Goal: Information Seeking & Learning: Learn about a topic

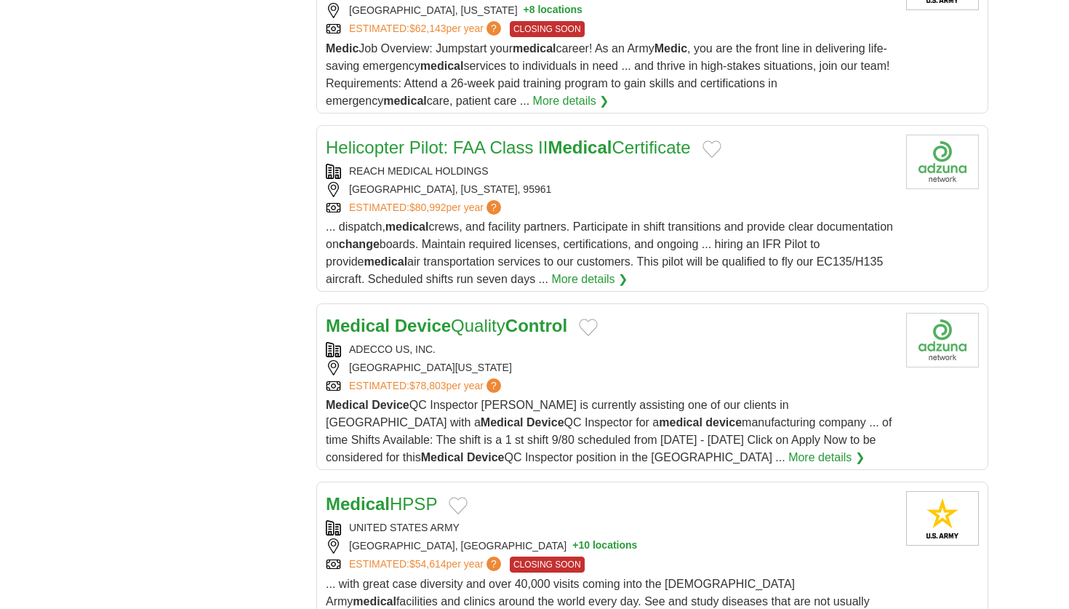
scroll to position [1940, 0]
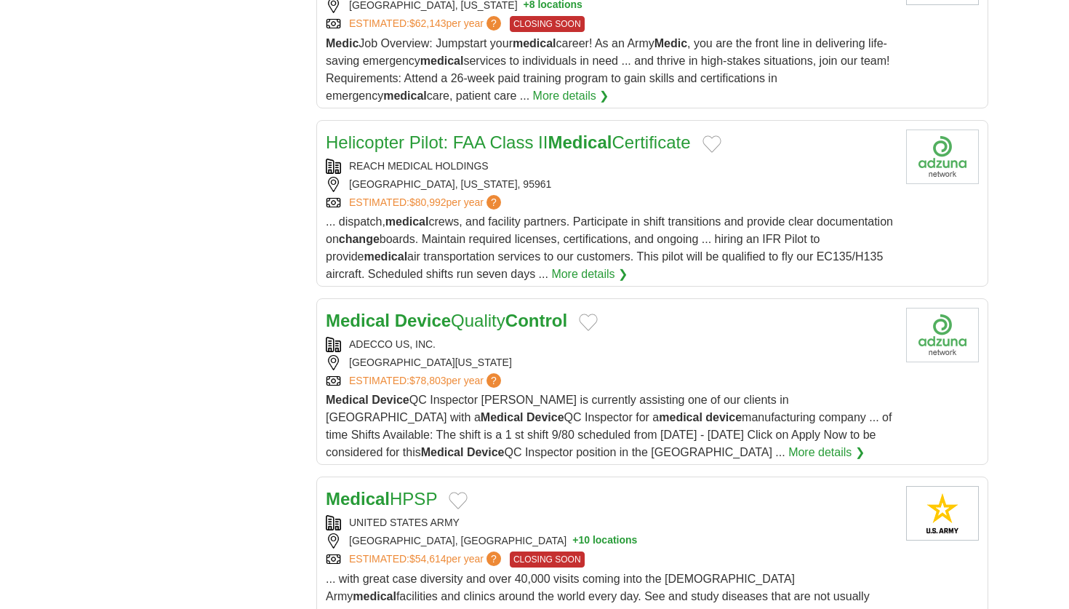
click at [543, 311] on strong "Control" at bounding box center [537, 321] width 62 height 20
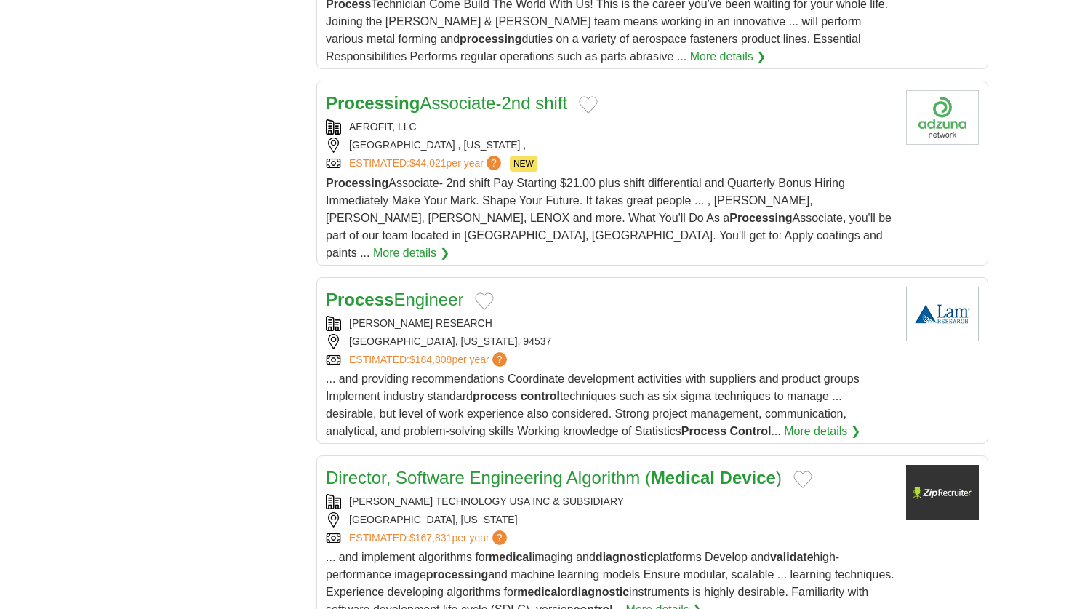
scroll to position [3069, 0]
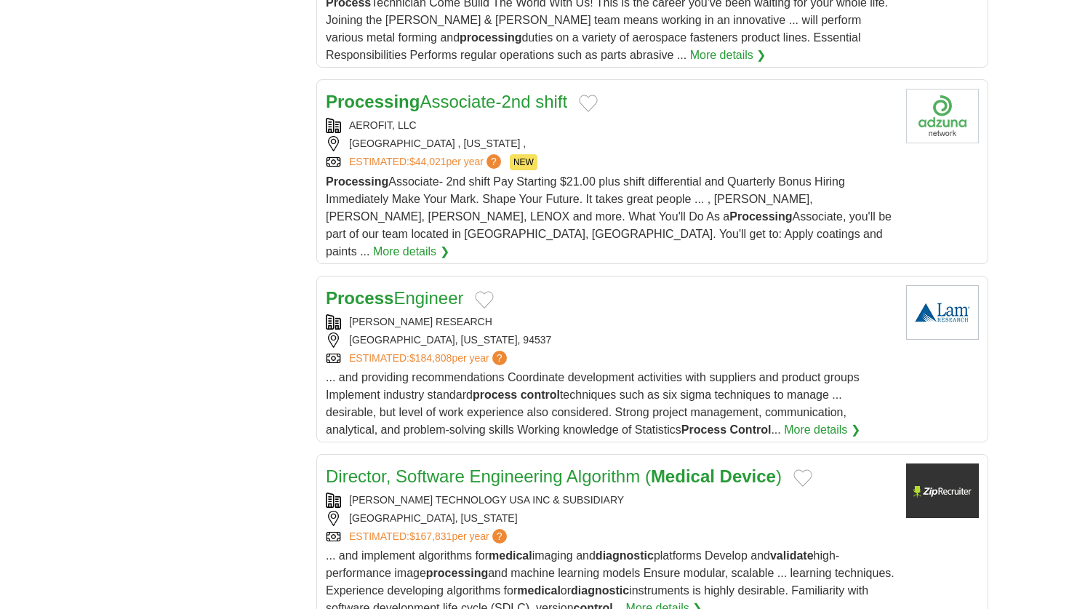
click at [442, 288] on link "Process Engineer" at bounding box center [394, 298] width 137 height 20
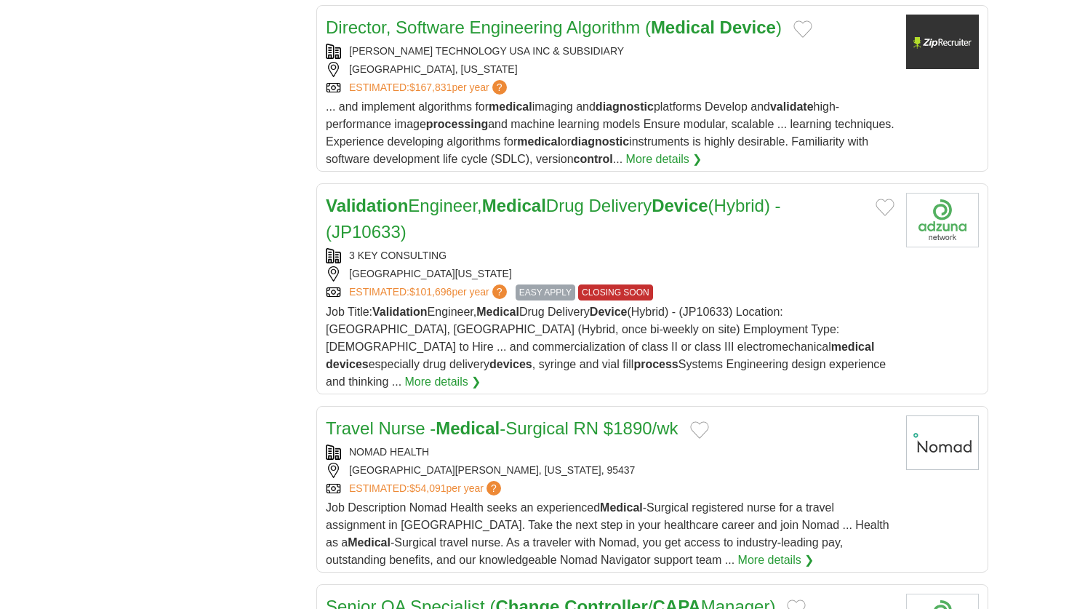
scroll to position [3520, 0]
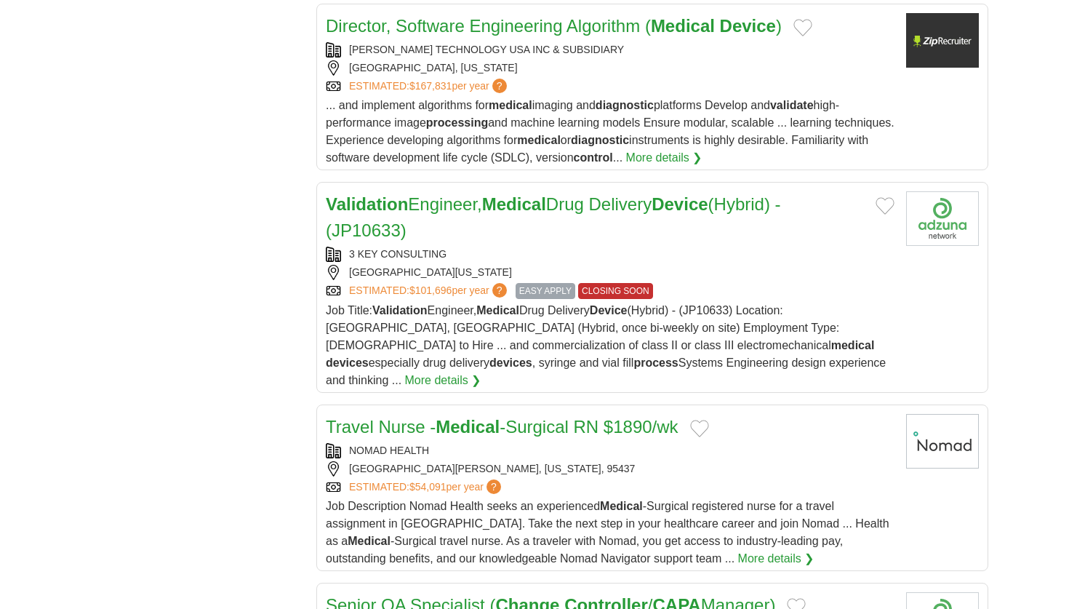
click at [486, 194] on link "Validation Engineer, Medical Drug Delivery Device (Hybrid) - (JP10633)" at bounding box center [553, 217] width 455 height 46
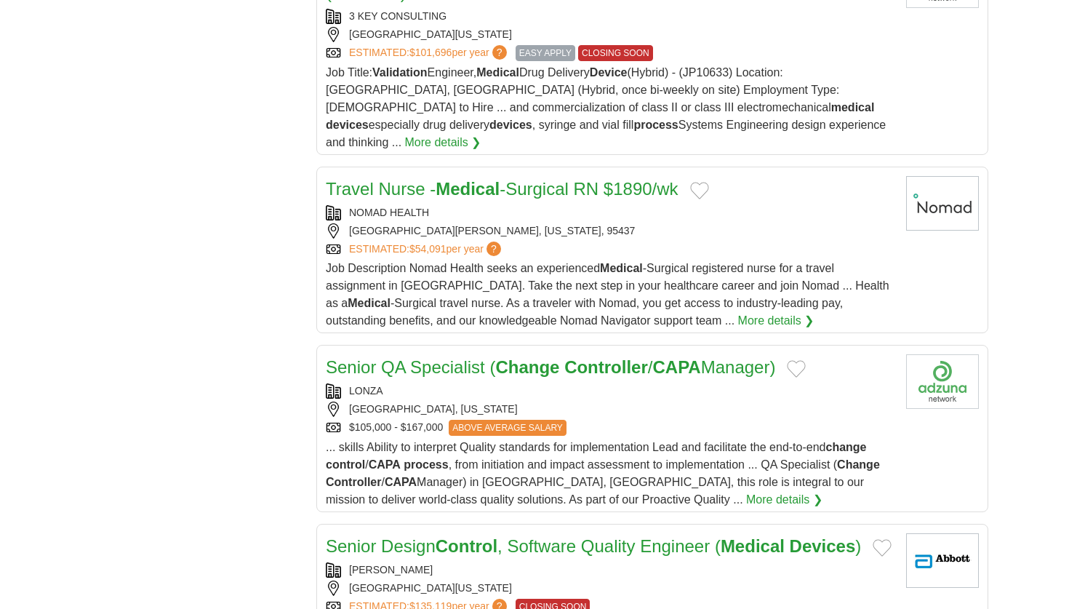
scroll to position [3763, 0]
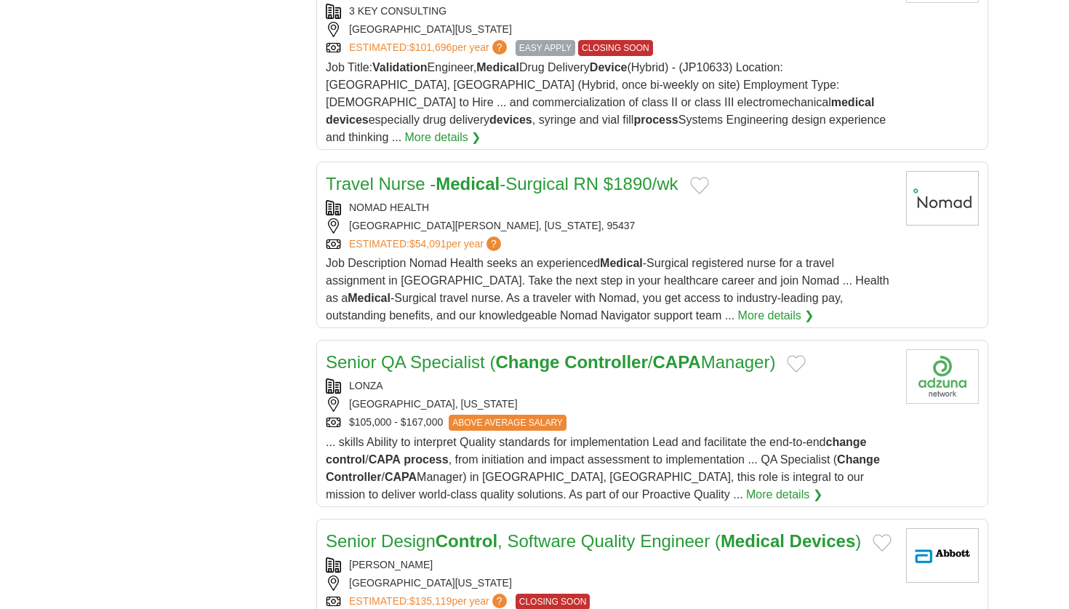
click at [433, 352] on link "Senior QA Specialist ( Change Controller / CAPA Manager)" at bounding box center [550, 362] width 449 height 20
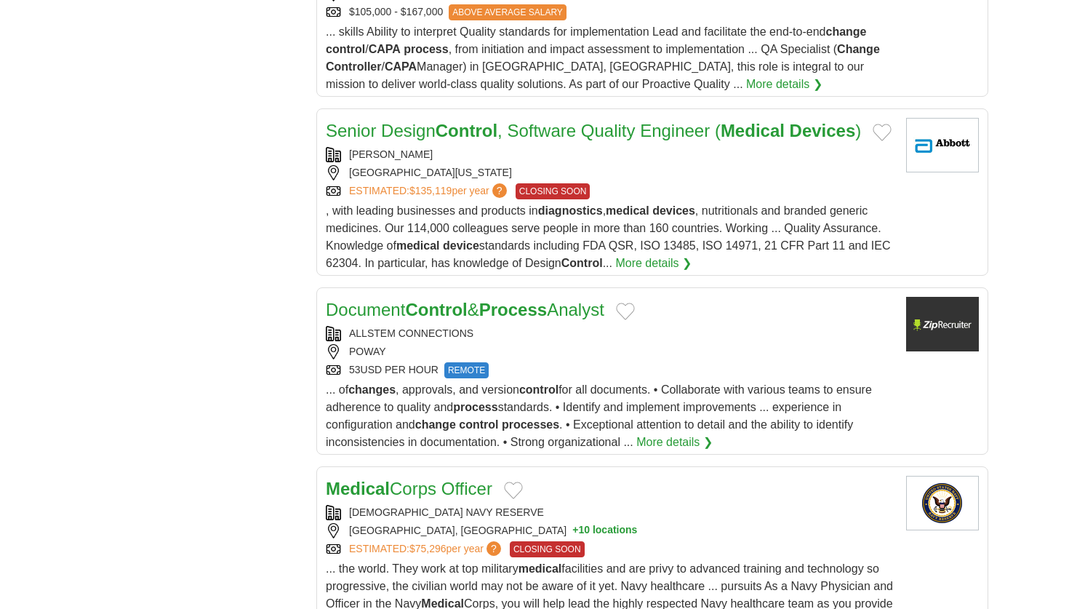
scroll to position [4174, 0]
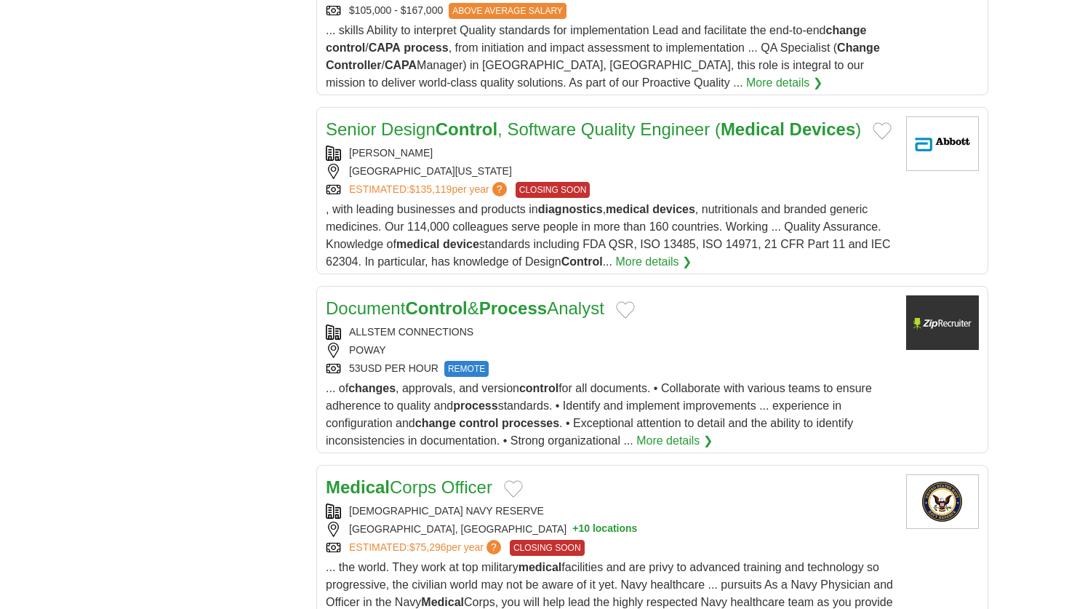
click at [467, 298] on strong "Control" at bounding box center [436, 308] width 62 height 20
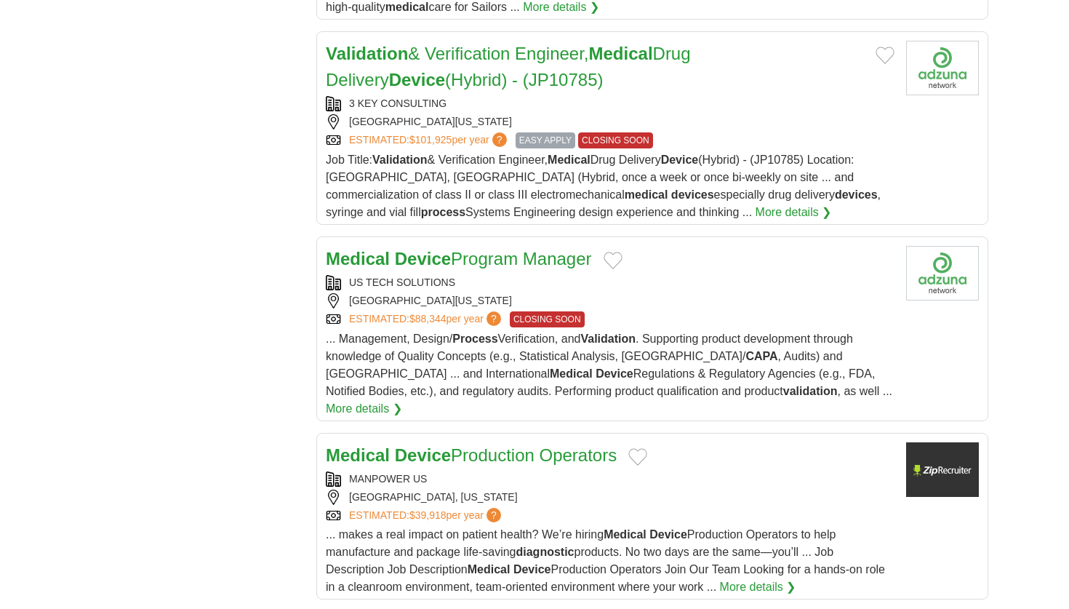
scroll to position [4790, 0]
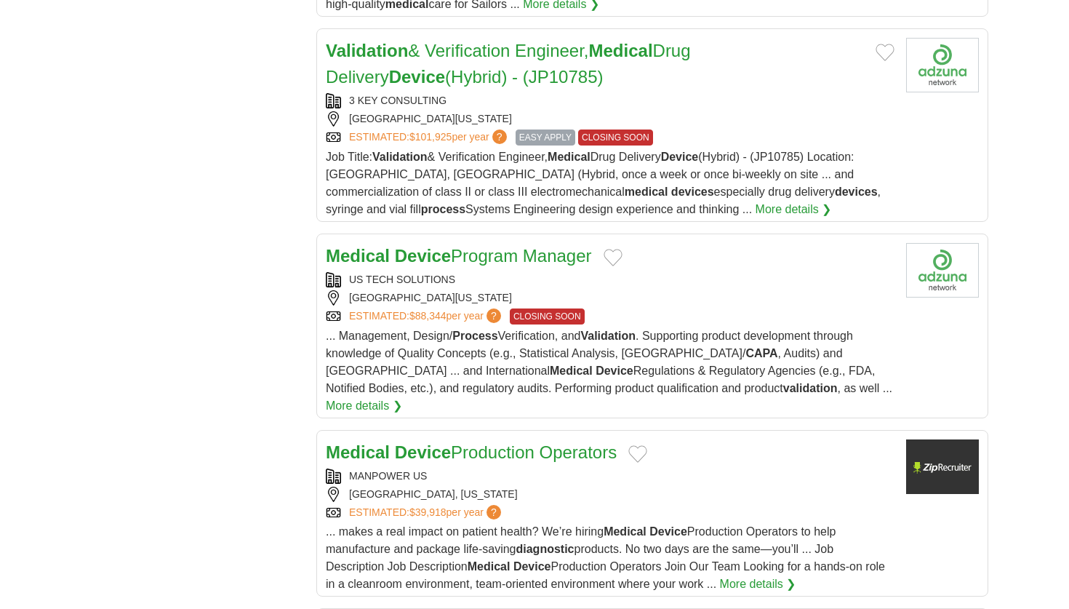
click at [461, 246] on link "Medical Device Program Manager" at bounding box center [459, 256] width 266 height 20
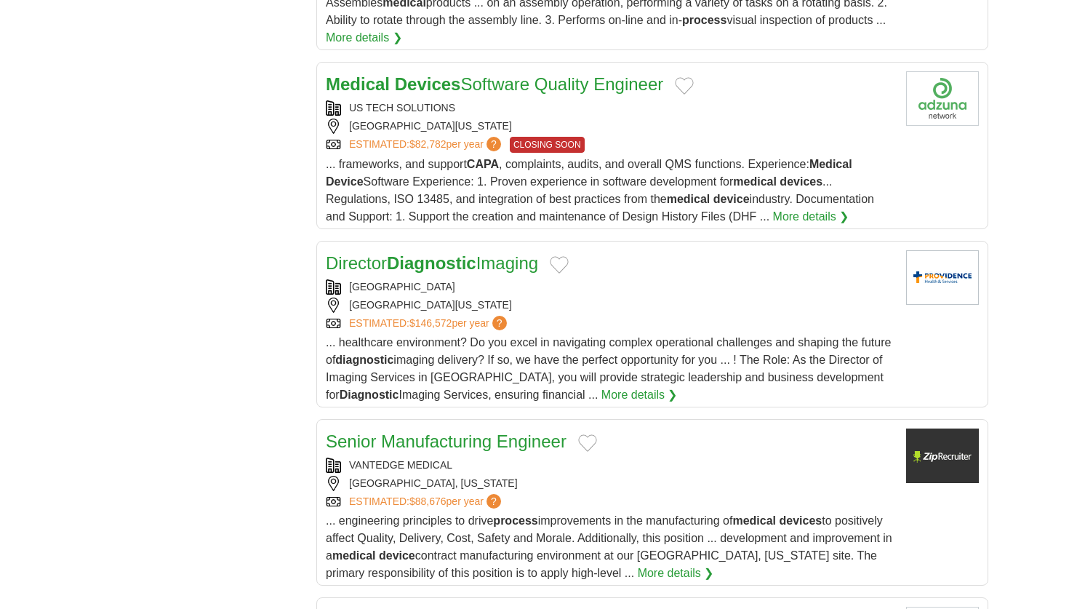
scroll to position [6816, 0]
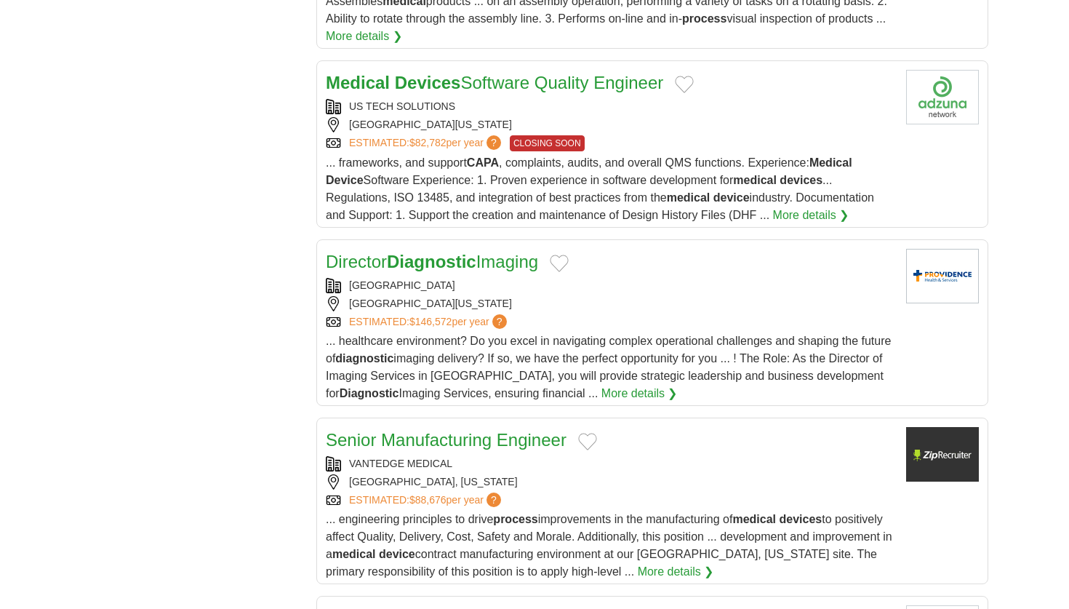
click at [384, 430] on link "Senior Manufacturing Engineer" at bounding box center [446, 440] width 241 height 20
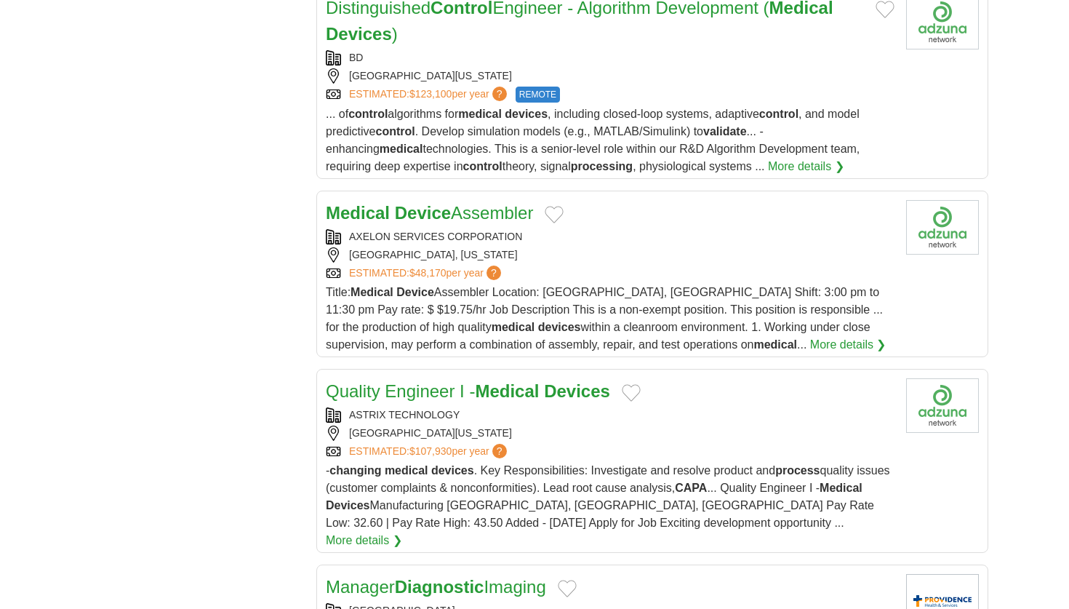
scroll to position [7430, 0]
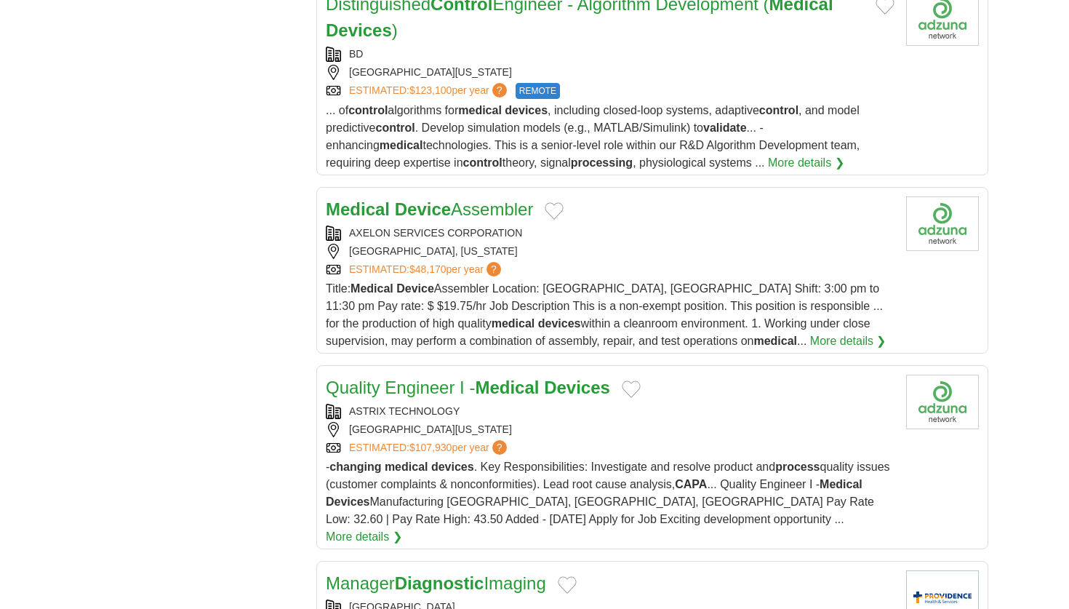
click at [410, 377] on link "Quality Engineer I - Medical Devices" at bounding box center [468, 387] width 284 height 20
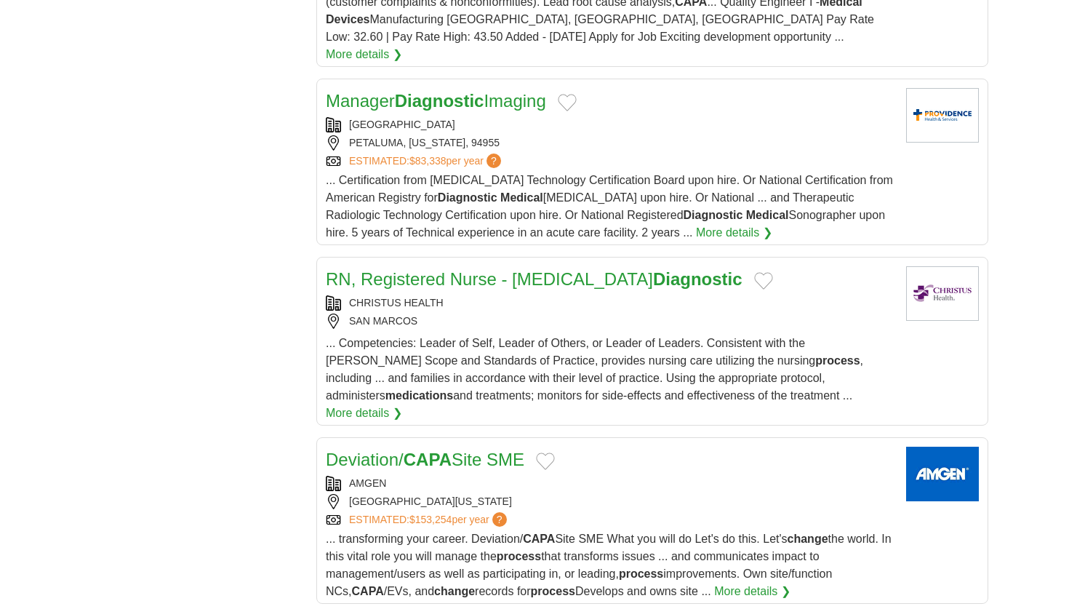
scroll to position [7914, 0]
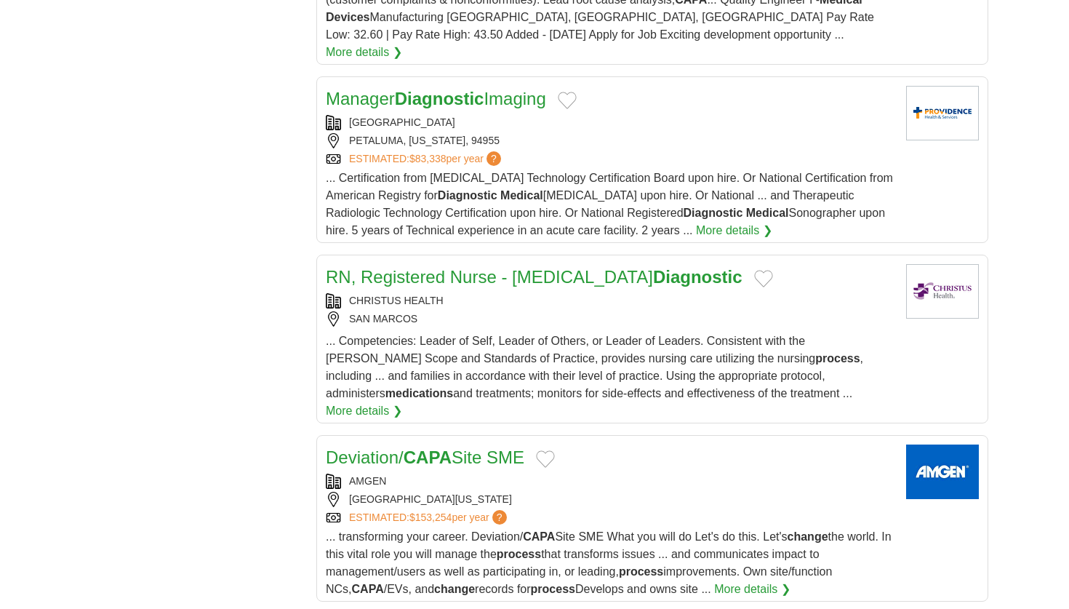
click at [385, 447] on link "Deviation/ CAPA Site SME" at bounding box center [425, 457] width 199 height 20
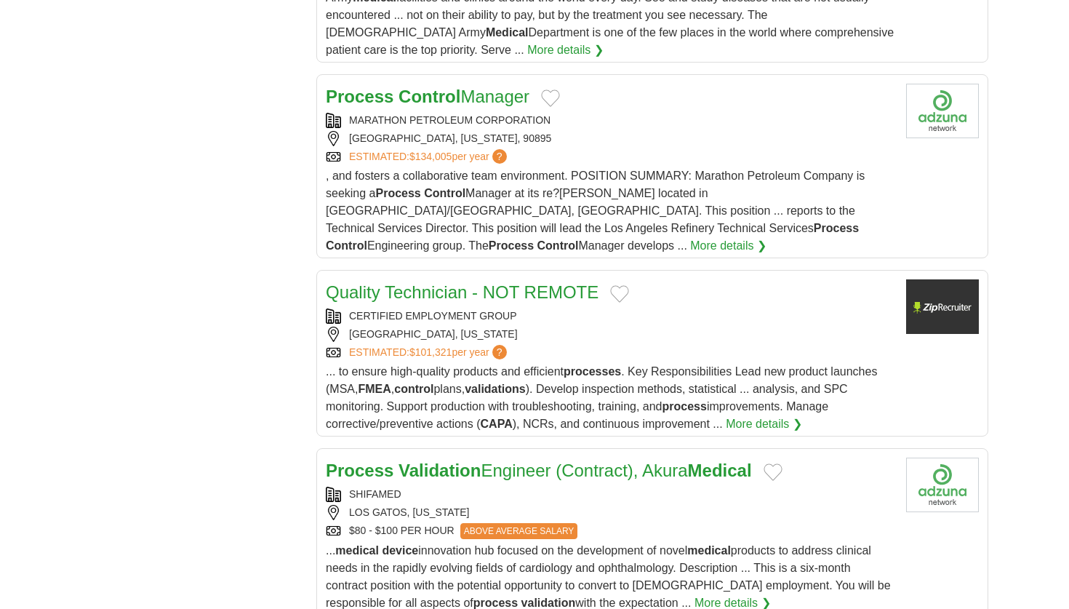
scroll to position [8851, 0]
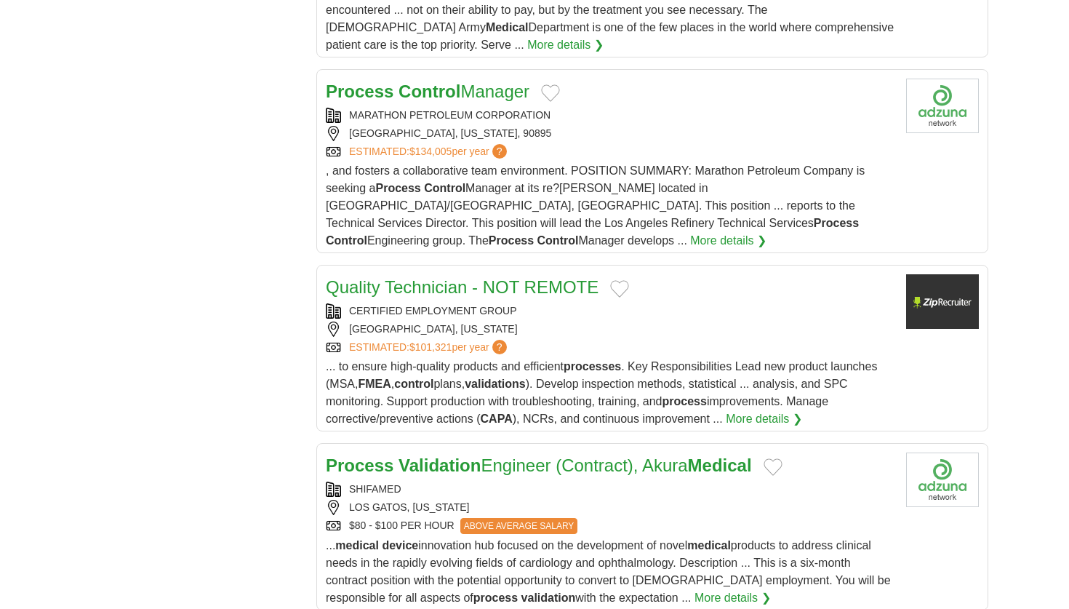
click at [401, 455] on strong "Validation" at bounding box center [440, 465] width 82 height 20
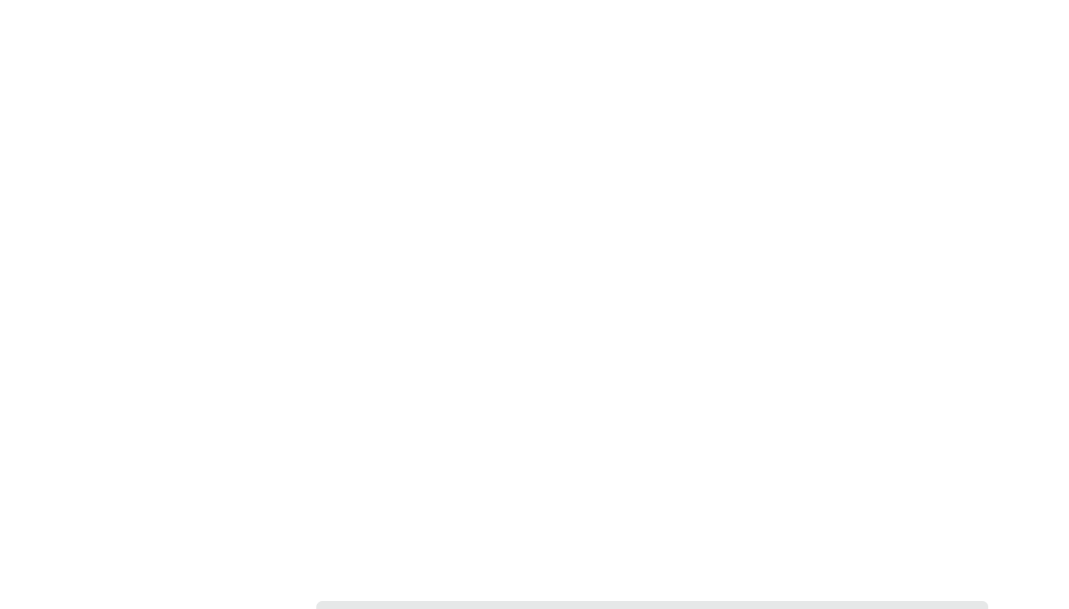
scroll to position [9814, 0]
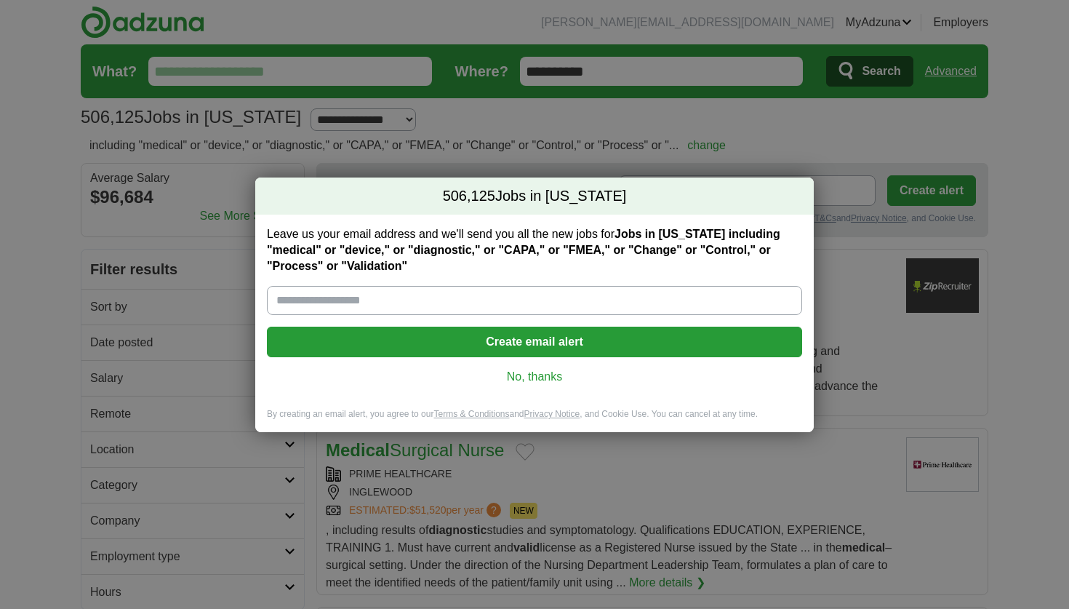
click at [510, 376] on link "No, thanks" at bounding box center [535, 377] width 512 height 16
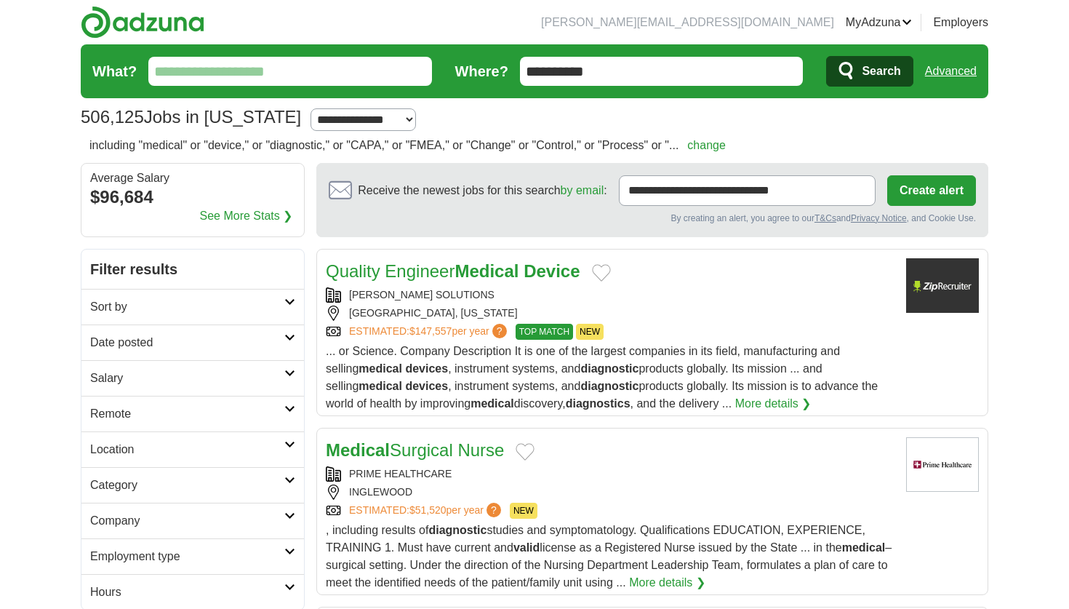
click at [284, 334] on h2 "Date posted" at bounding box center [187, 342] width 194 height 17
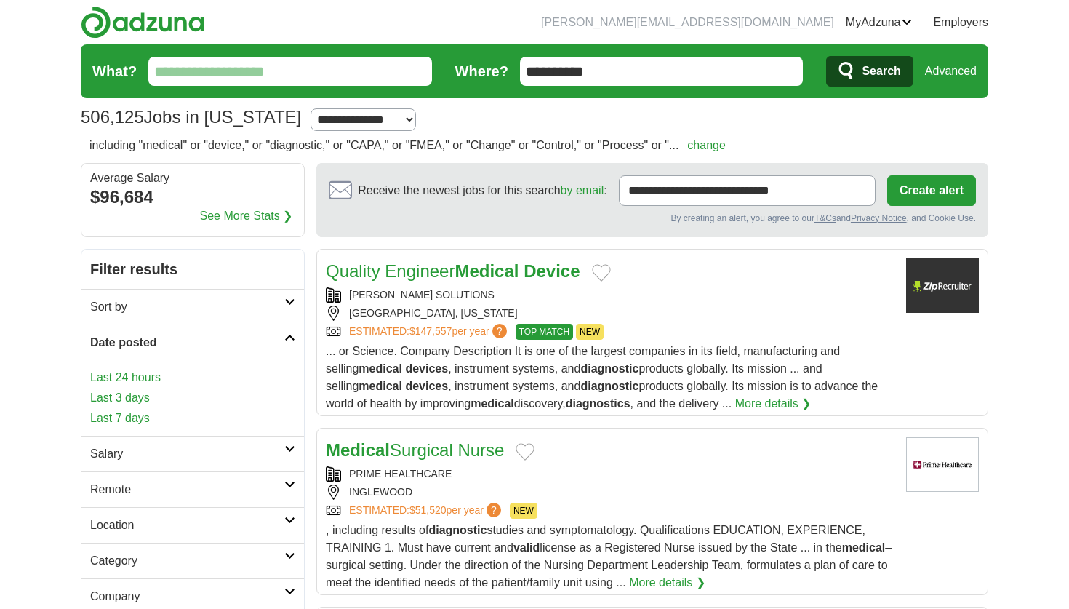
click at [108, 422] on link "Last 7 days" at bounding box center [192, 417] width 205 height 17
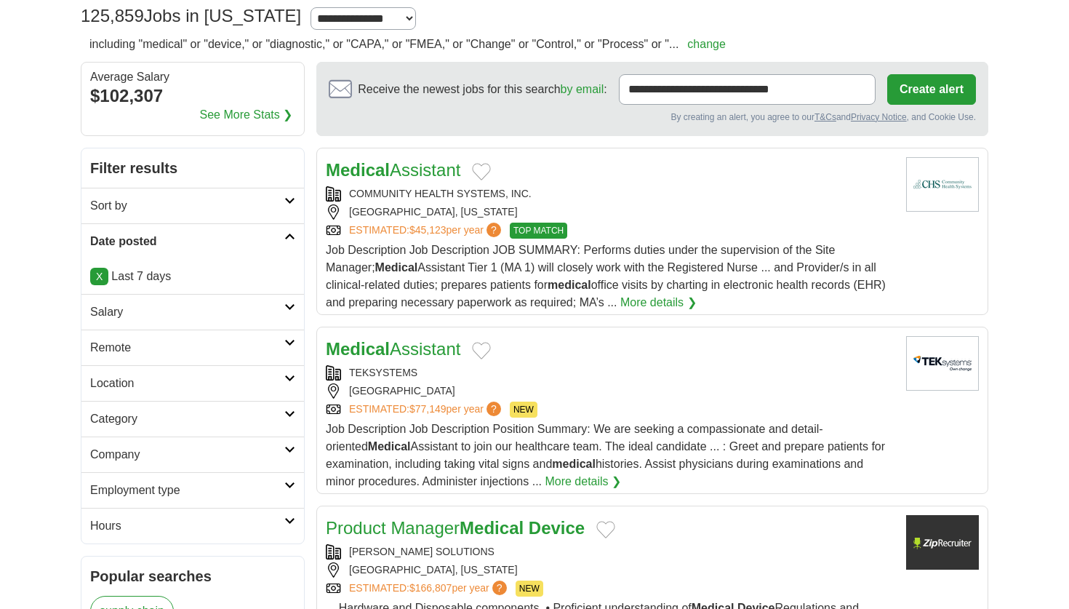
scroll to position [106, 0]
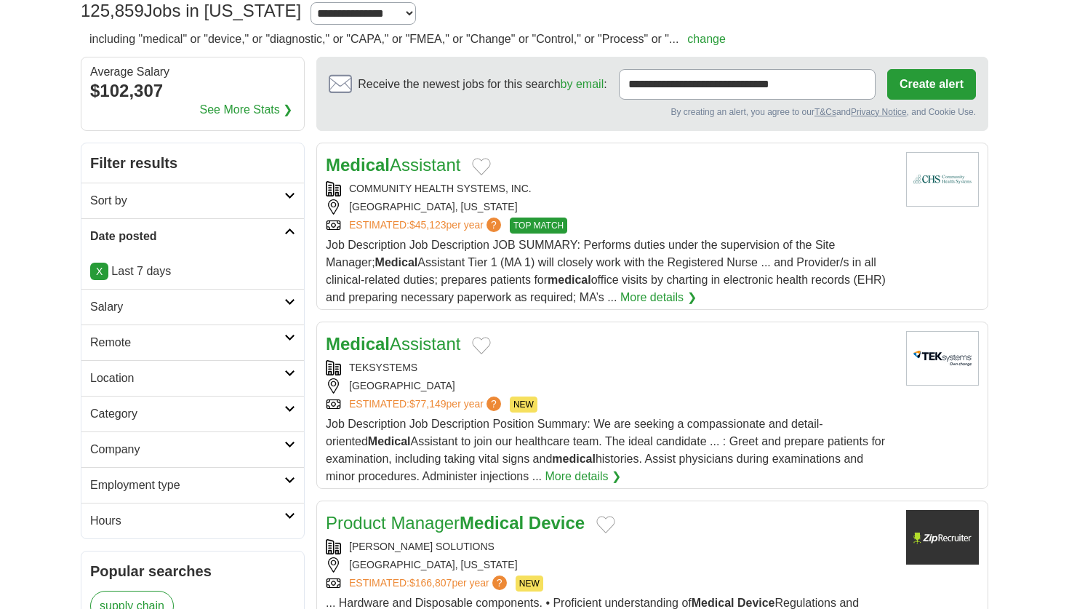
click at [287, 382] on link "Location" at bounding box center [192, 378] width 223 height 36
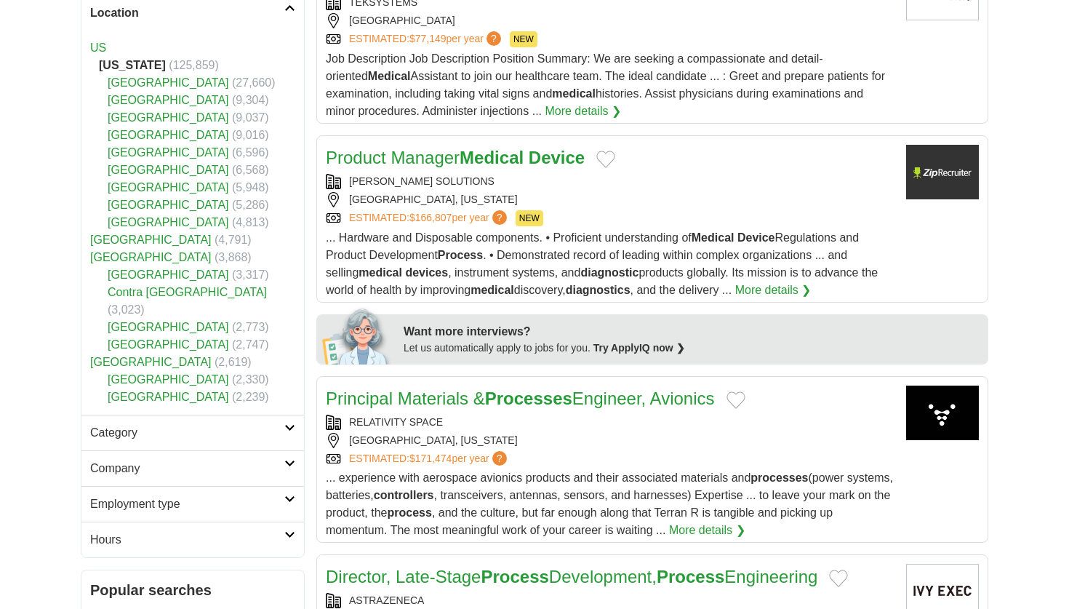
scroll to position [514, 0]
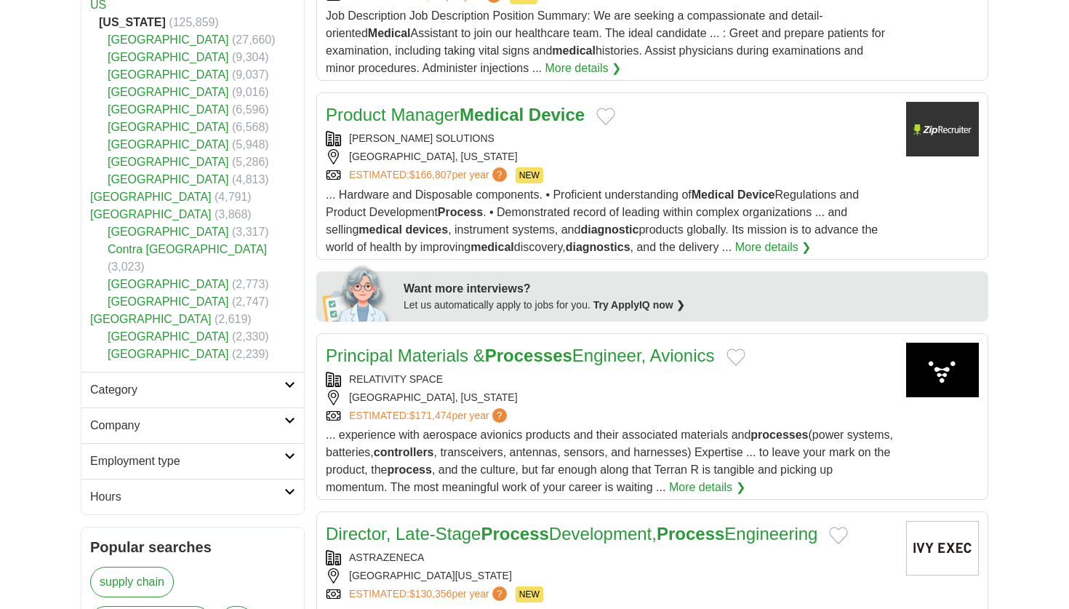
click at [282, 381] on h2 "Category" at bounding box center [187, 389] width 194 height 17
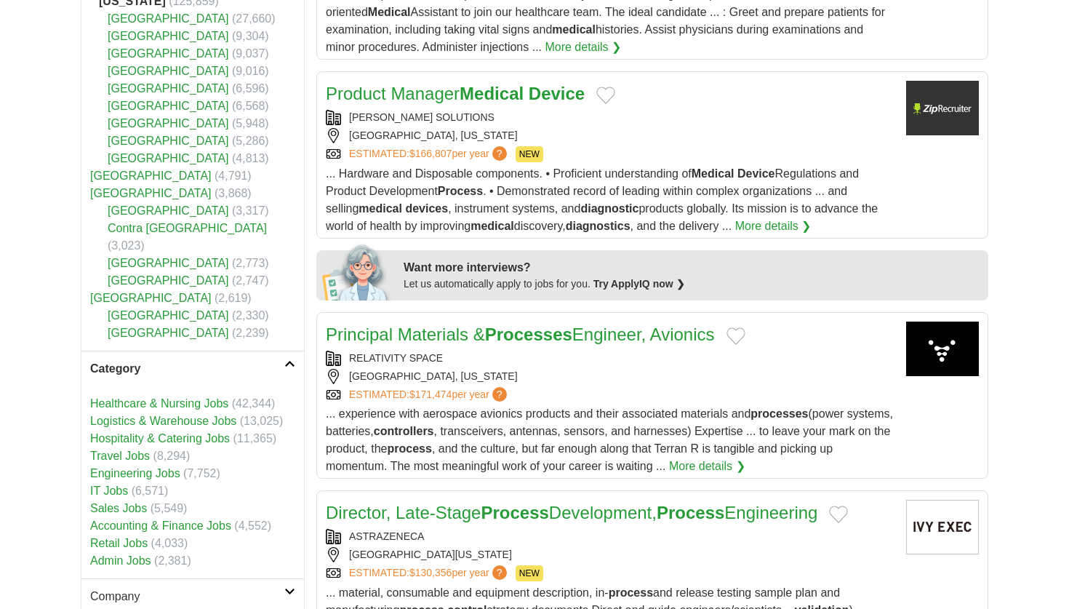
scroll to position [539, 0]
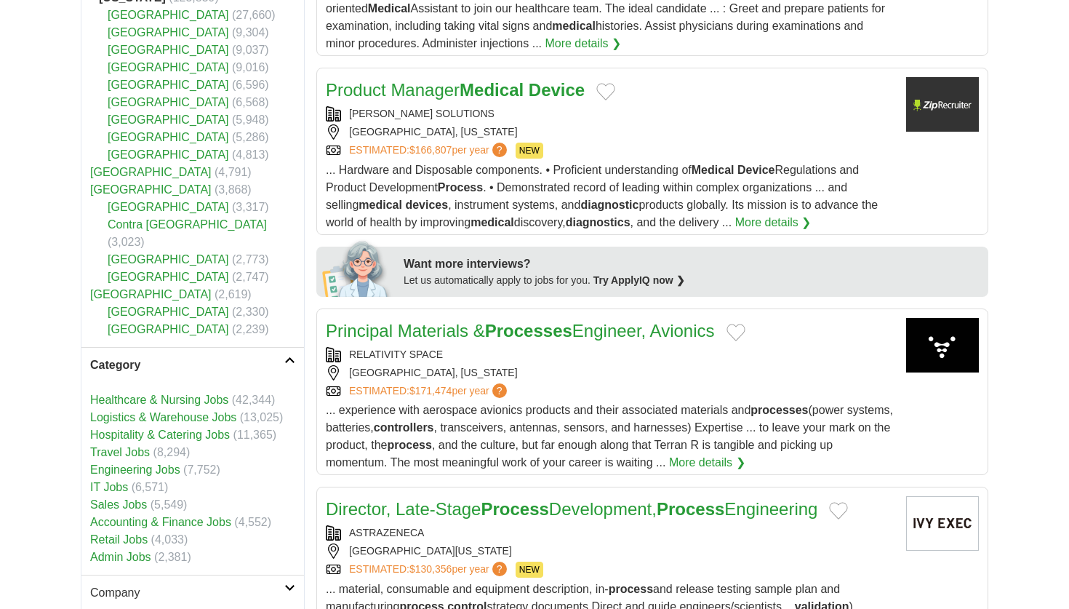
click at [169, 463] on link "Engineering Jobs" at bounding box center [135, 469] width 90 height 12
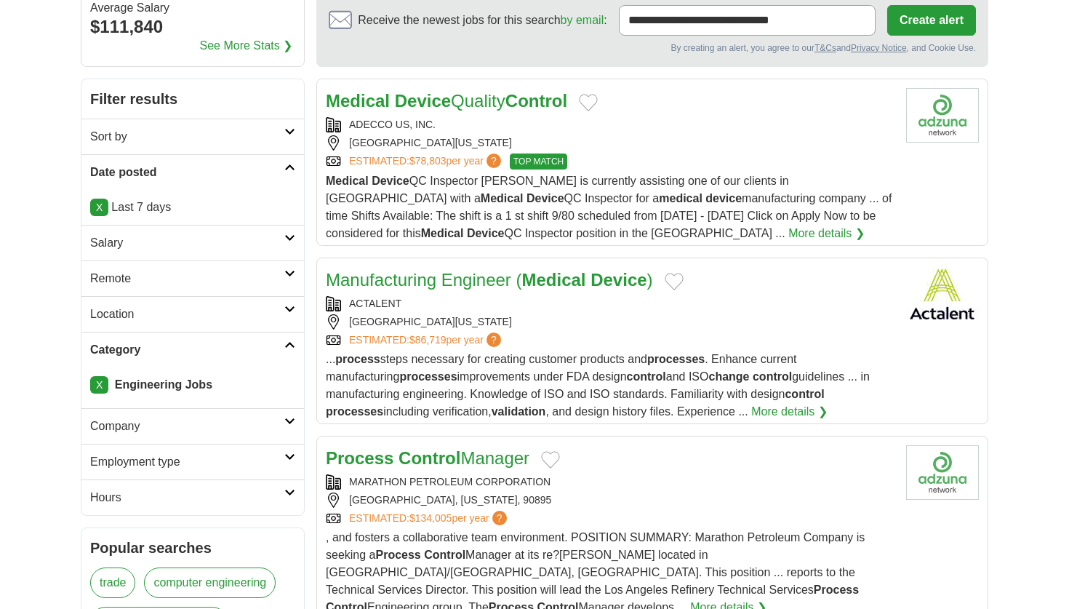
scroll to position [174, 0]
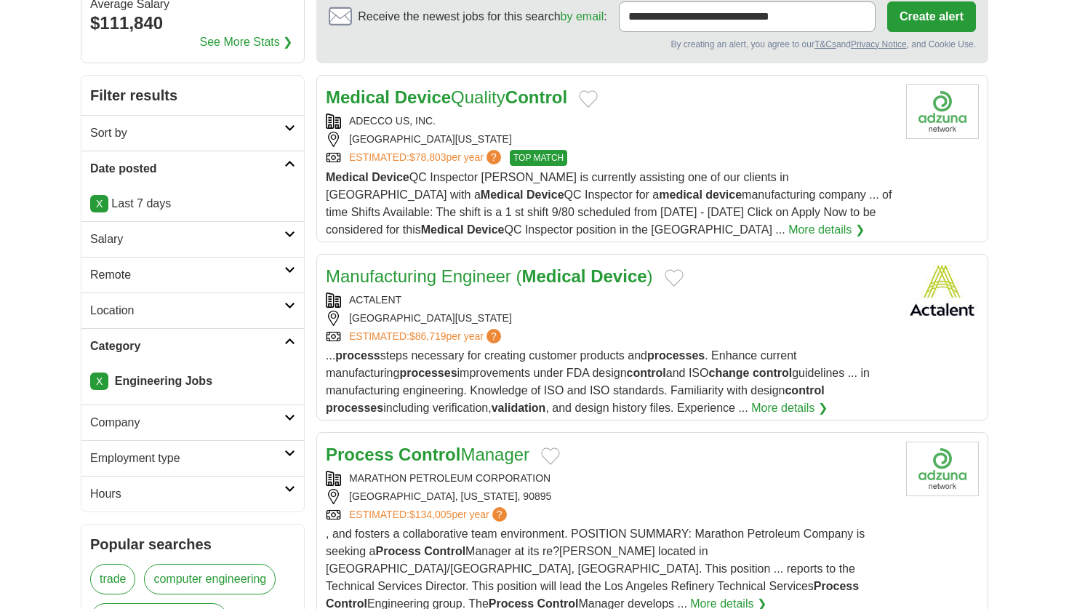
click at [281, 416] on h2 "Company" at bounding box center [187, 422] width 194 height 17
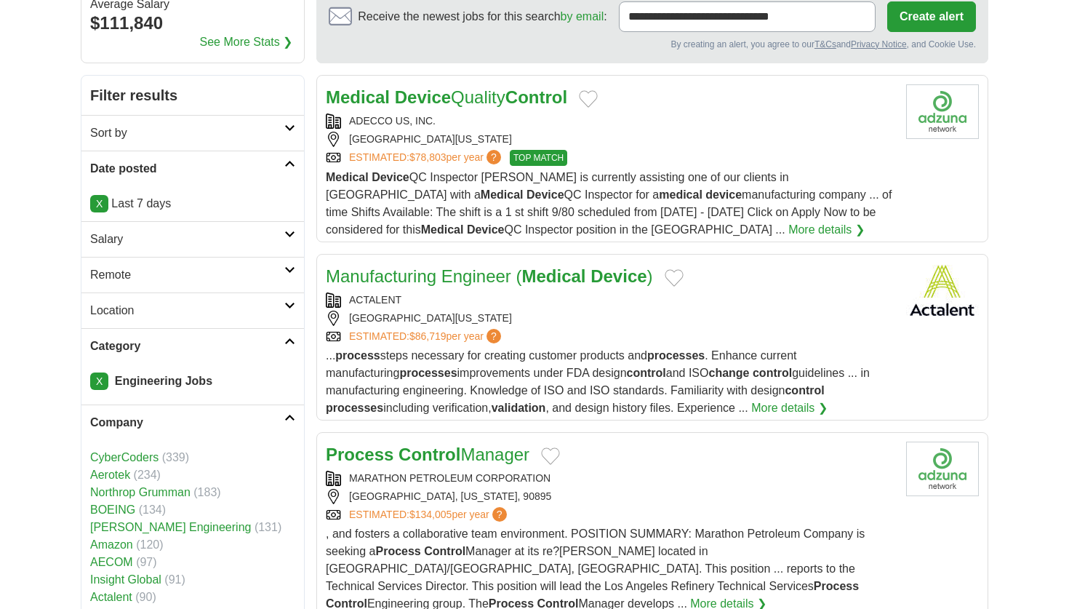
click at [281, 417] on h2 "Company" at bounding box center [187, 422] width 194 height 17
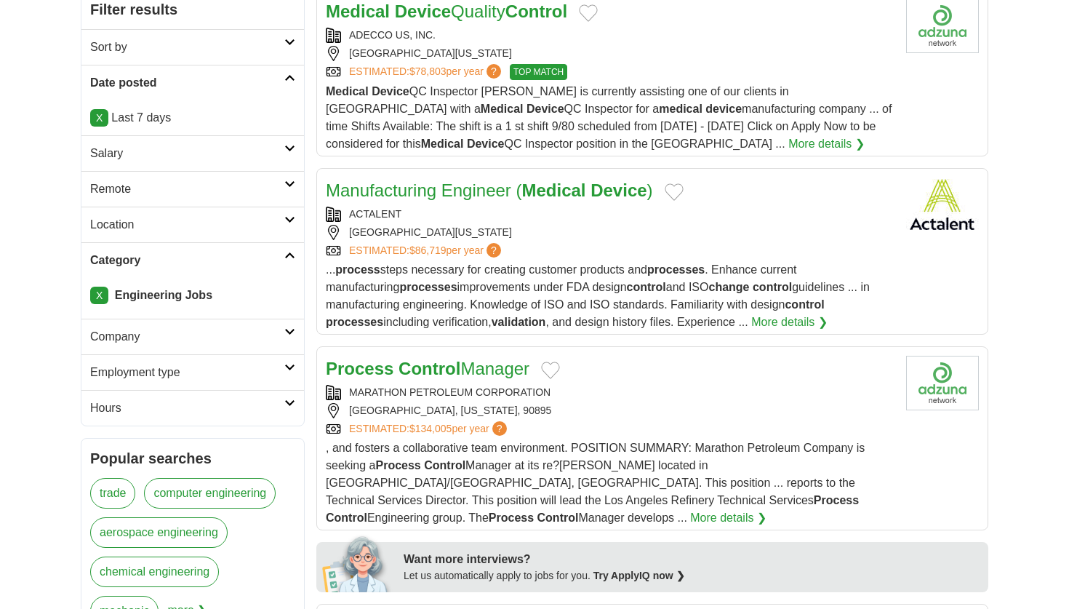
scroll to position [261, 0]
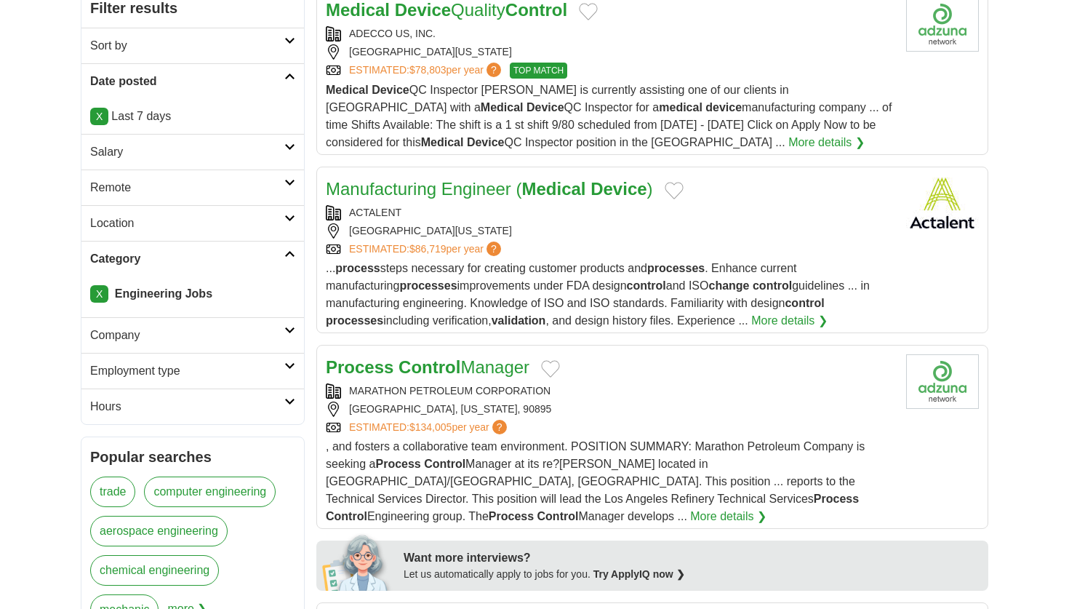
click at [286, 371] on link "Employment type" at bounding box center [192, 371] width 223 height 36
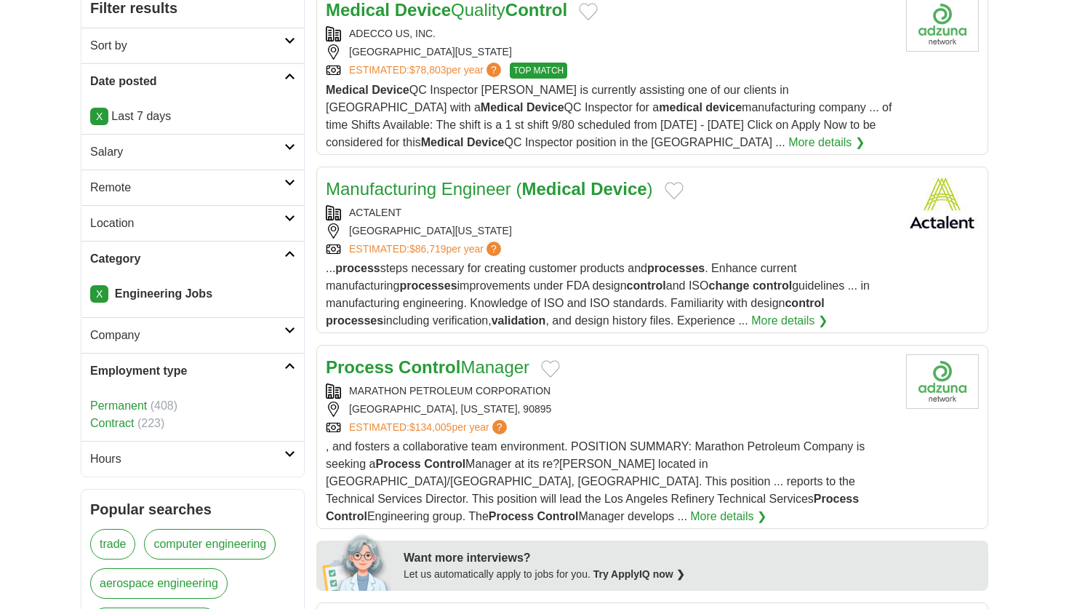
click at [286, 371] on link "Employment type" at bounding box center [192, 371] width 223 height 36
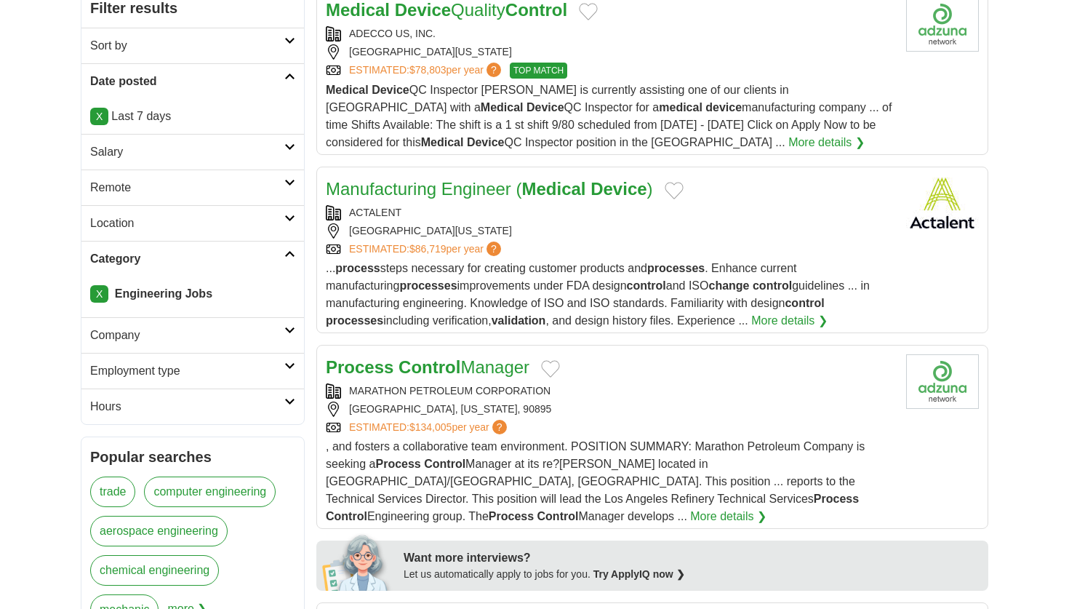
click at [283, 401] on h2 "Hours" at bounding box center [187, 406] width 194 height 17
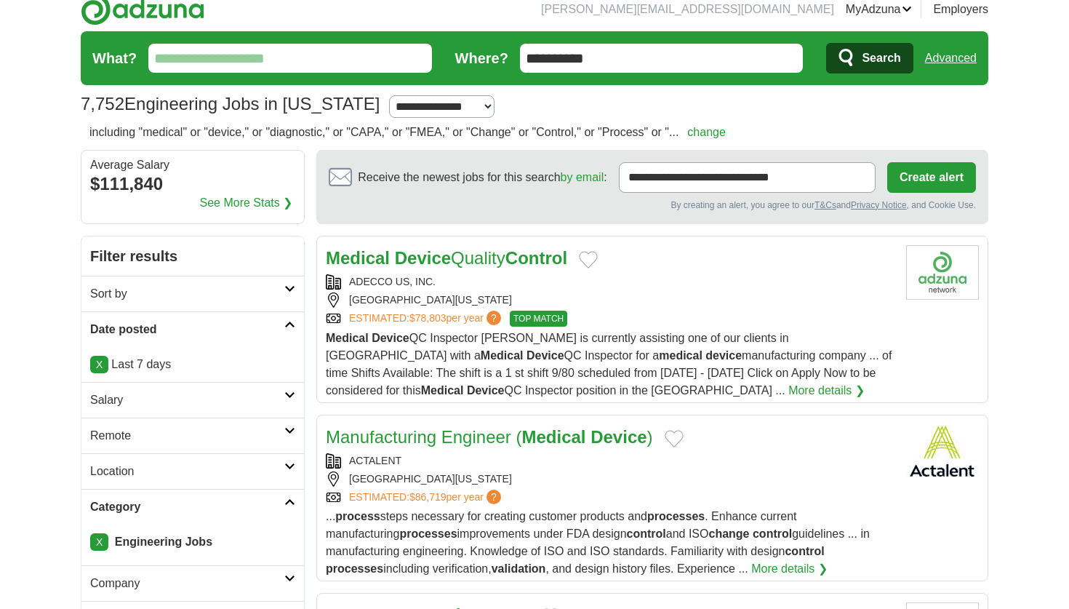
scroll to position [0, 0]
